Goal: Task Accomplishment & Management: Use online tool/utility

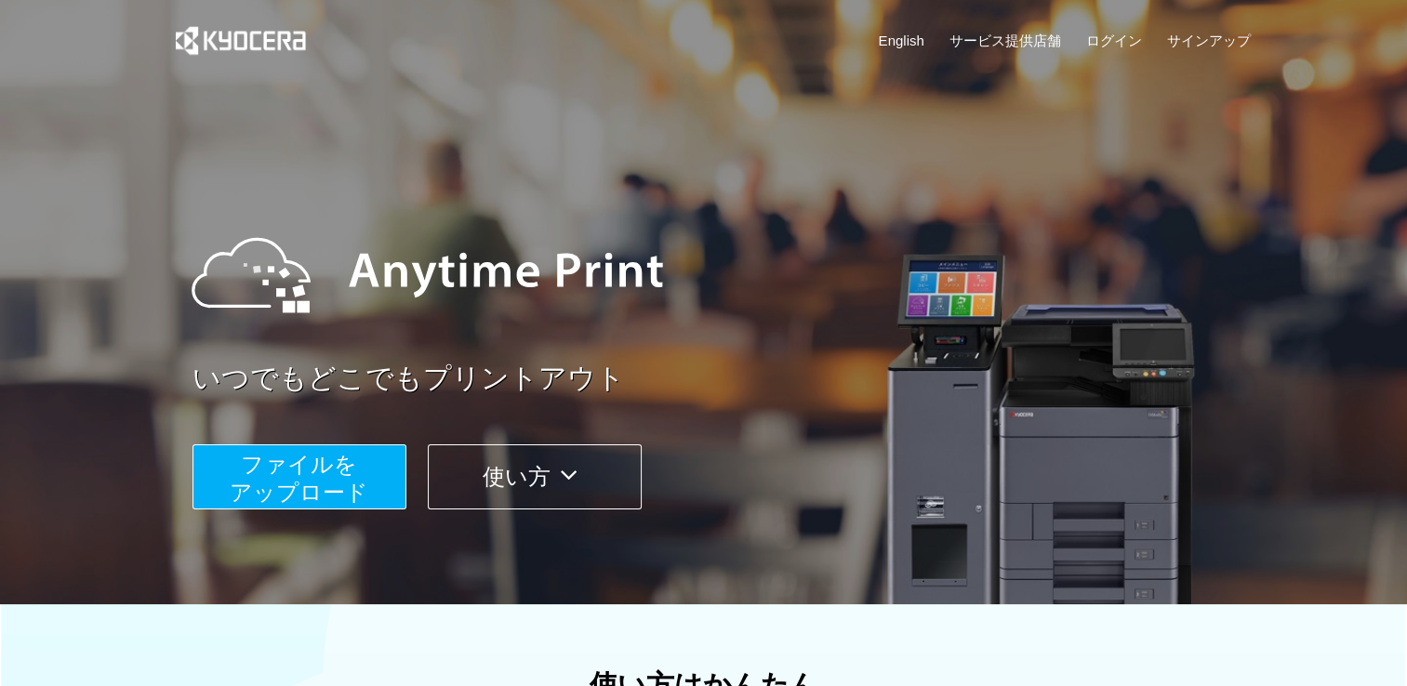
click at [308, 477] on span "ファイルを ​​アップロード" at bounding box center [299, 478] width 139 height 53
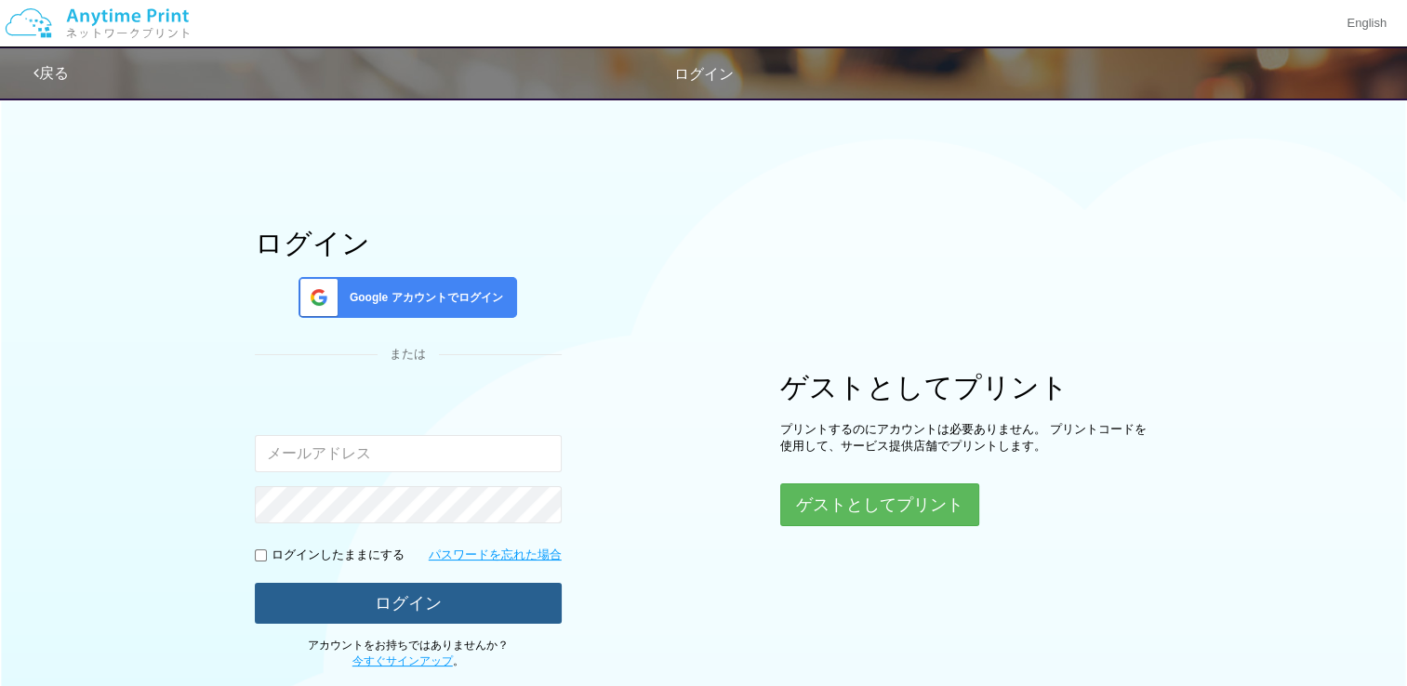
click at [391, 600] on button "ログイン" at bounding box center [408, 603] width 307 height 41
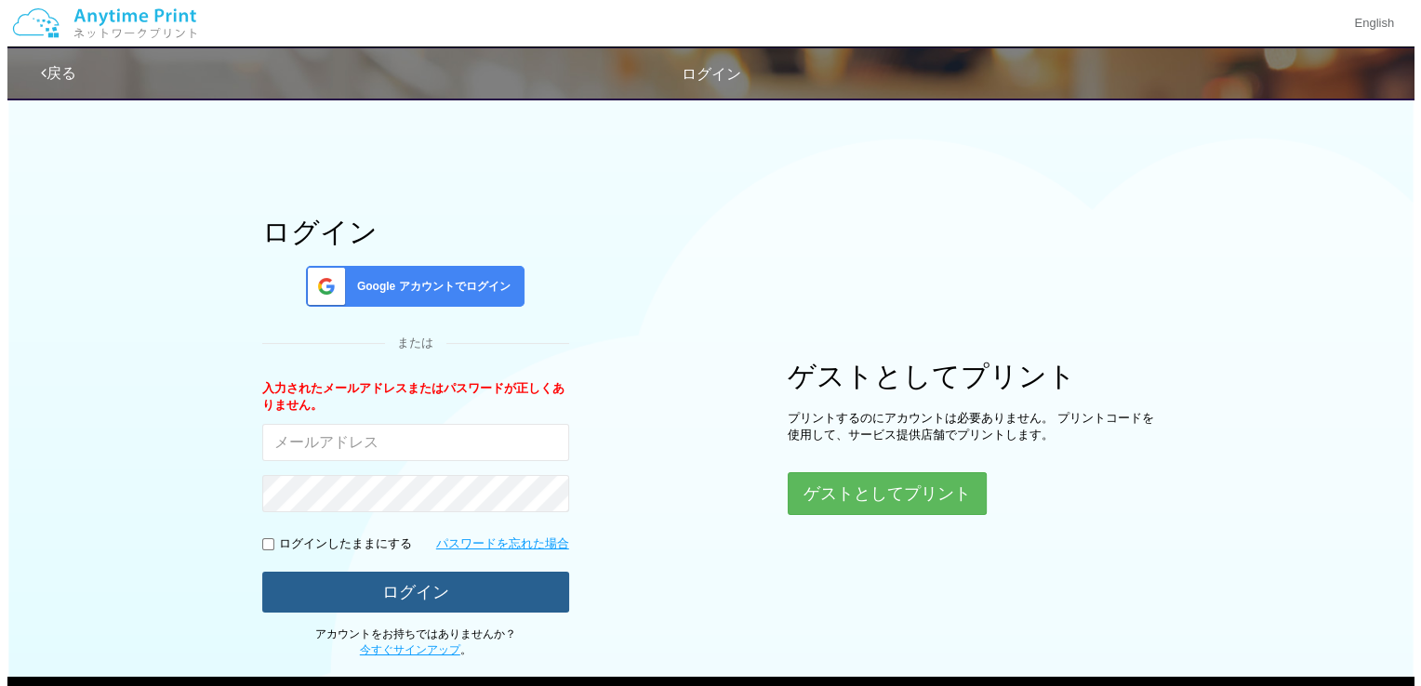
scroll to position [115, 0]
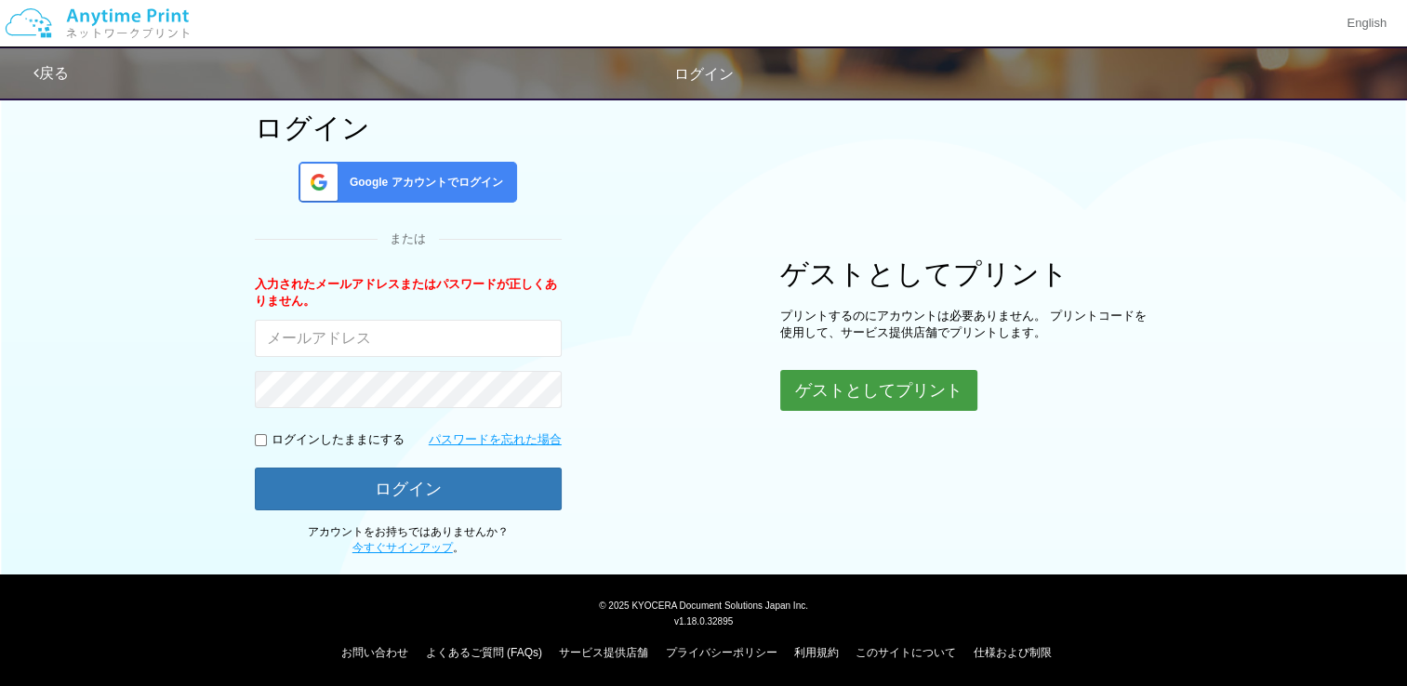
click at [856, 389] on button "ゲストとしてプリント" at bounding box center [878, 390] width 197 height 41
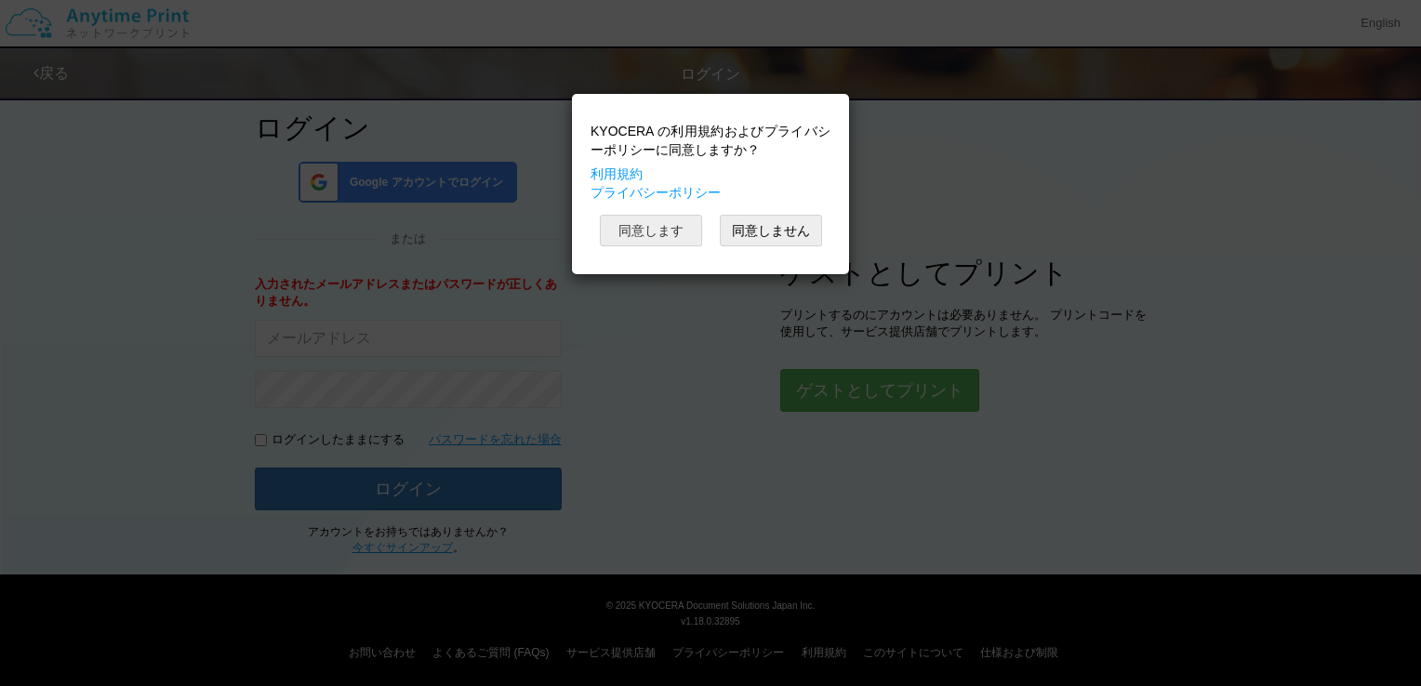
click at [656, 225] on button "同意します" at bounding box center [651, 231] width 102 height 32
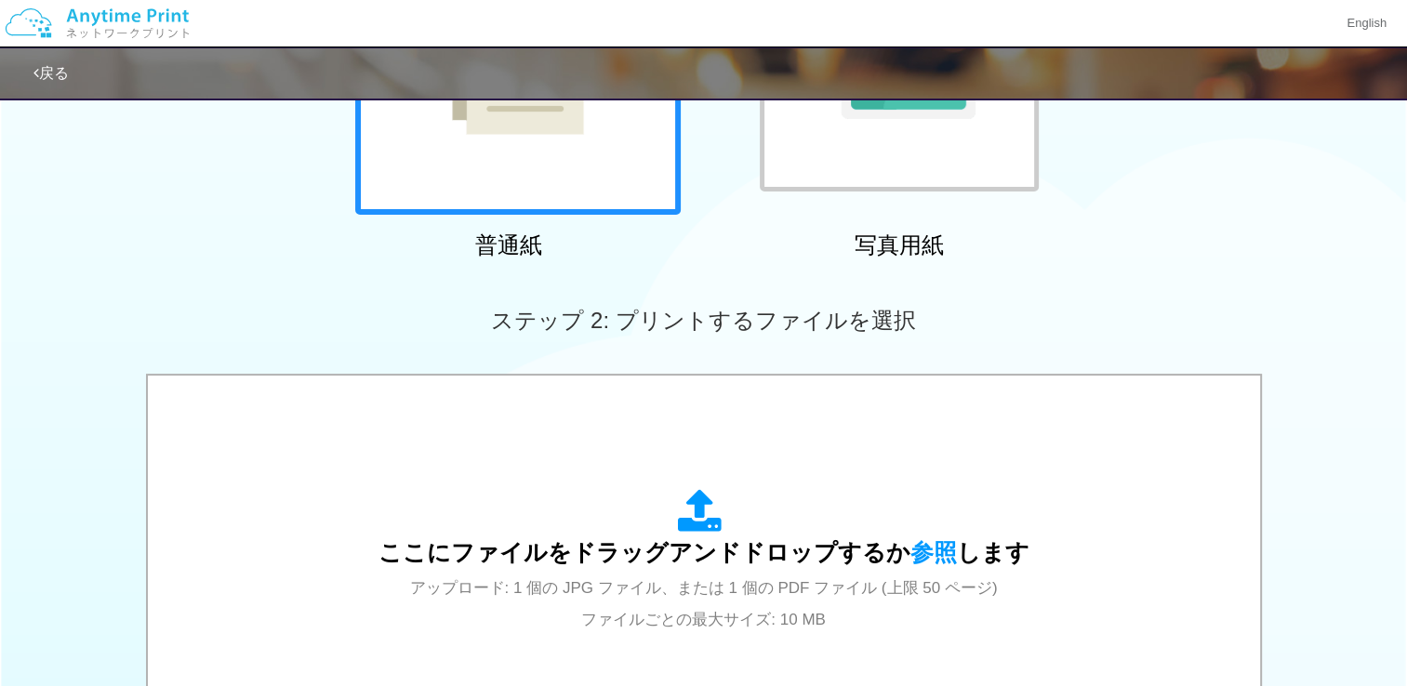
scroll to position [547, 0]
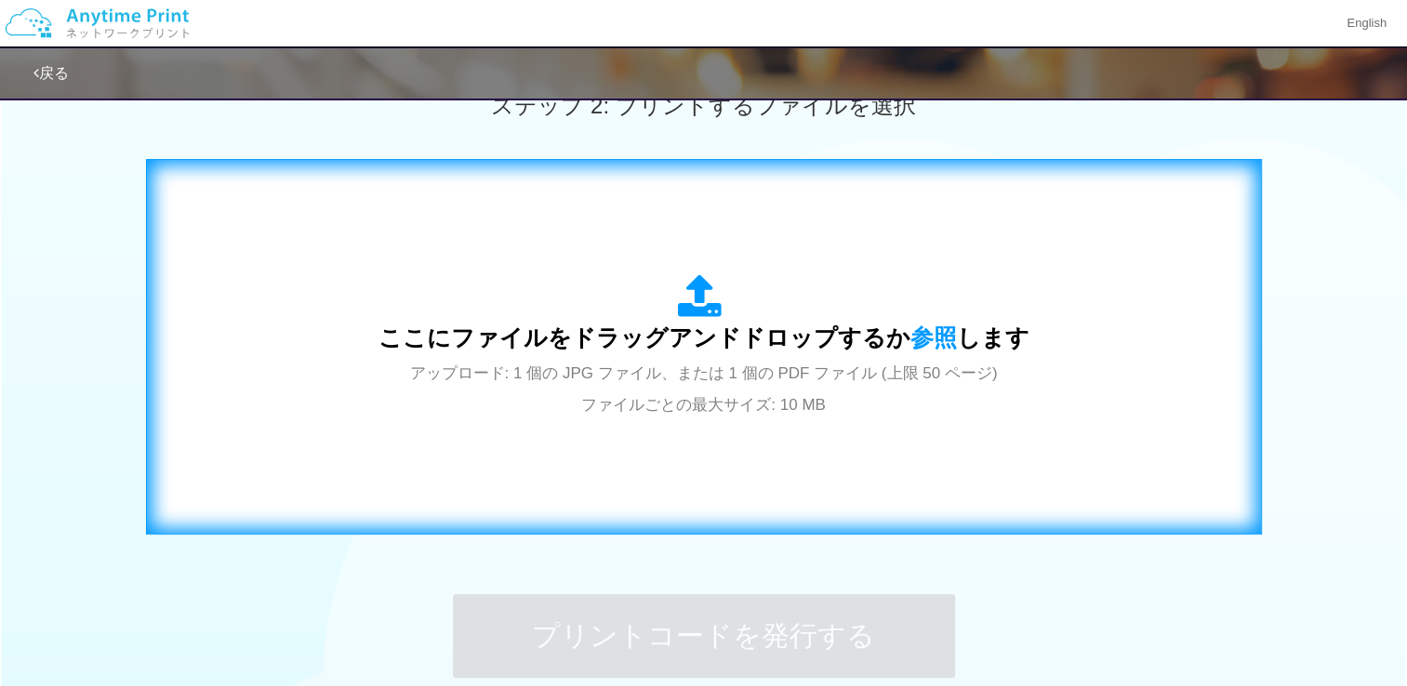
click at [829, 372] on span "アップロード: 1 個の JPG ファイル、または 1 個の PDF ファイル (上限 50 ページ) ファイルごとの最大サイズ: 10 MB" at bounding box center [704, 388] width 588 height 49
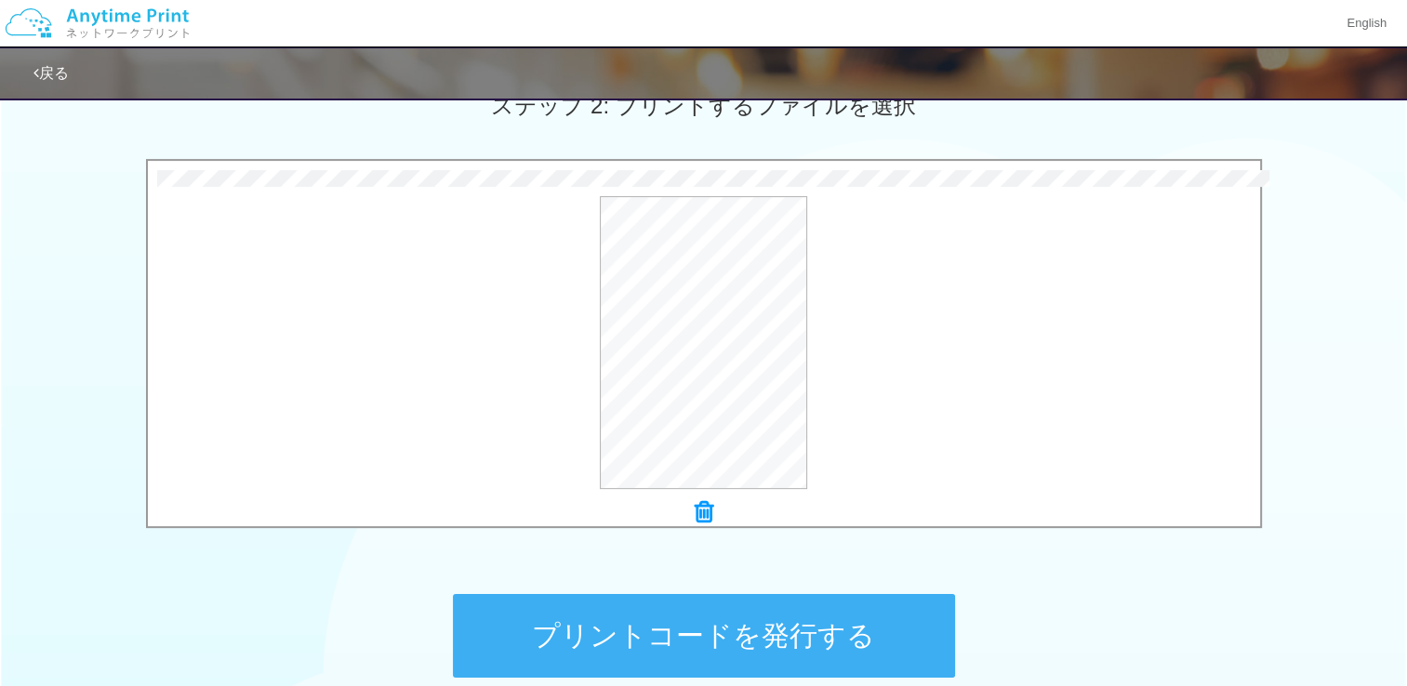
click at [828, 629] on button "プリントコードを発行する" at bounding box center [704, 636] width 502 height 84
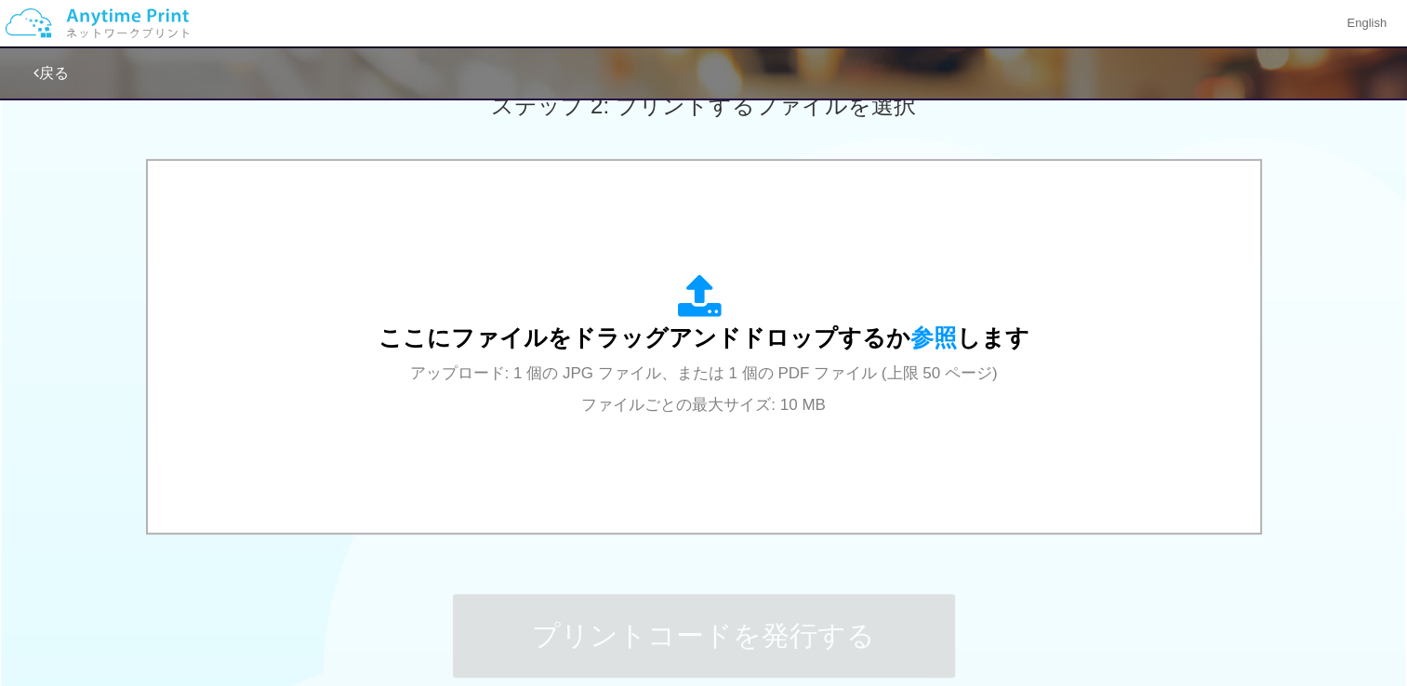
scroll to position [0, 0]
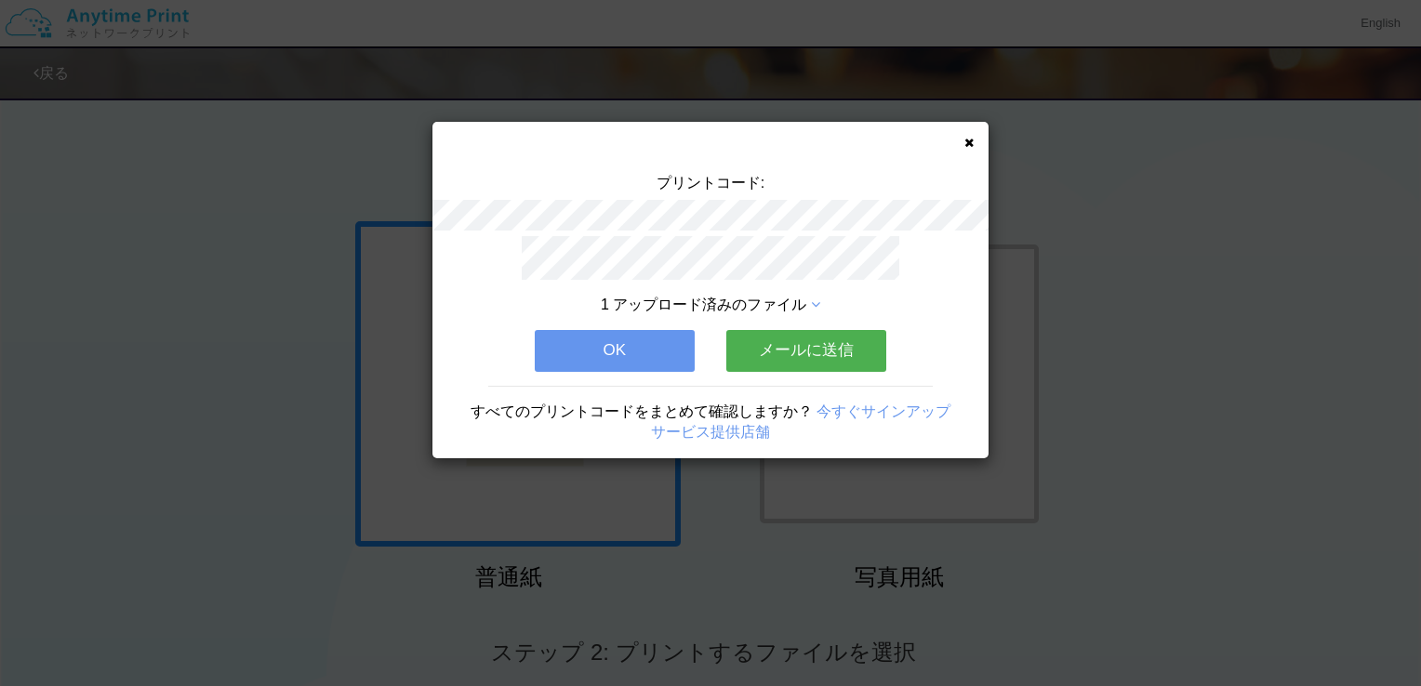
click at [964, 144] on icon at bounding box center [968, 143] width 9 height 12
